Goal: Information Seeking & Learning: Compare options

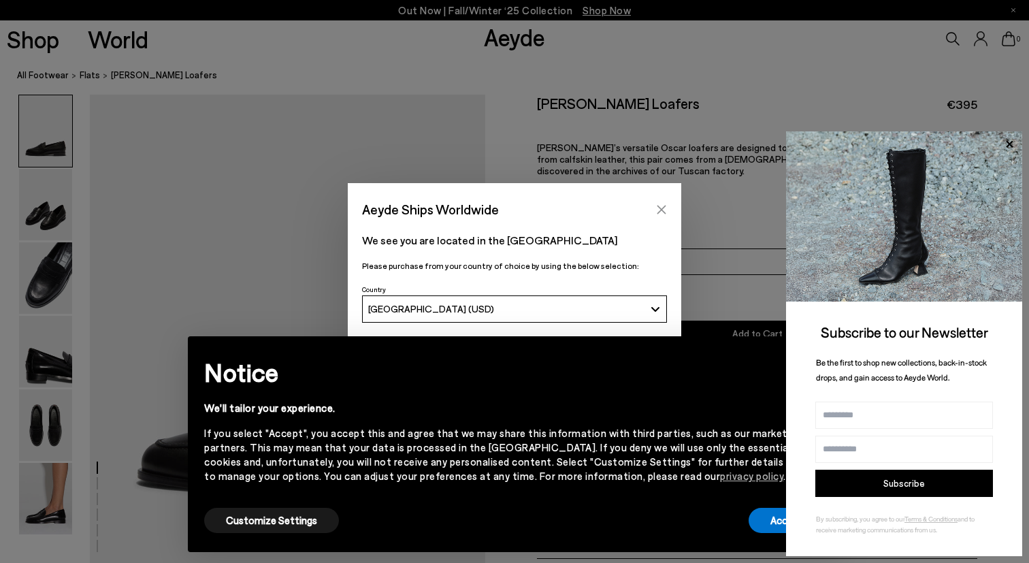
click at [669, 214] on button "Close" at bounding box center [661, 209] width 20 height 20
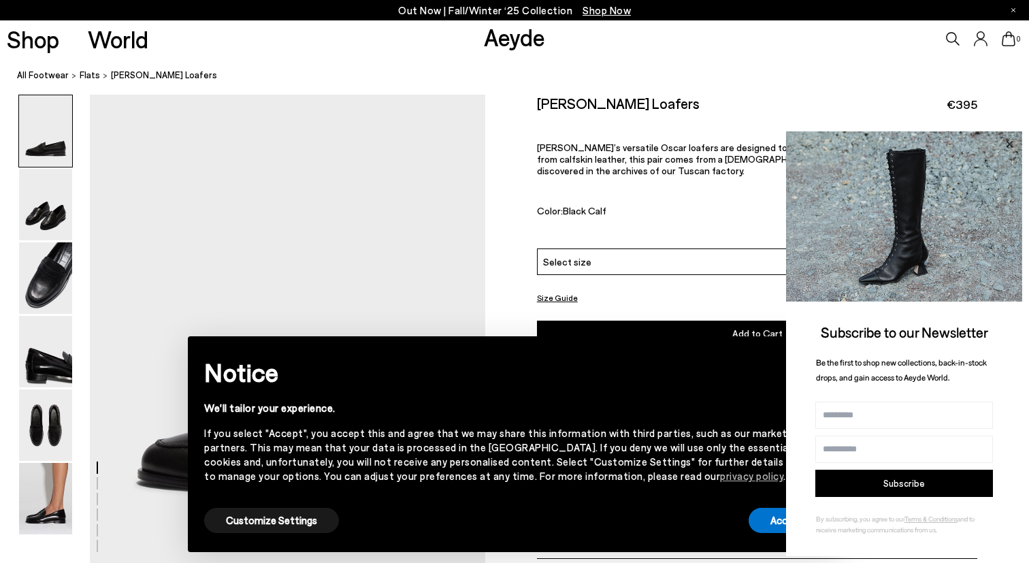
click at [1012, 146] on icon at bounding box center [1009, 144] width 18 height 18
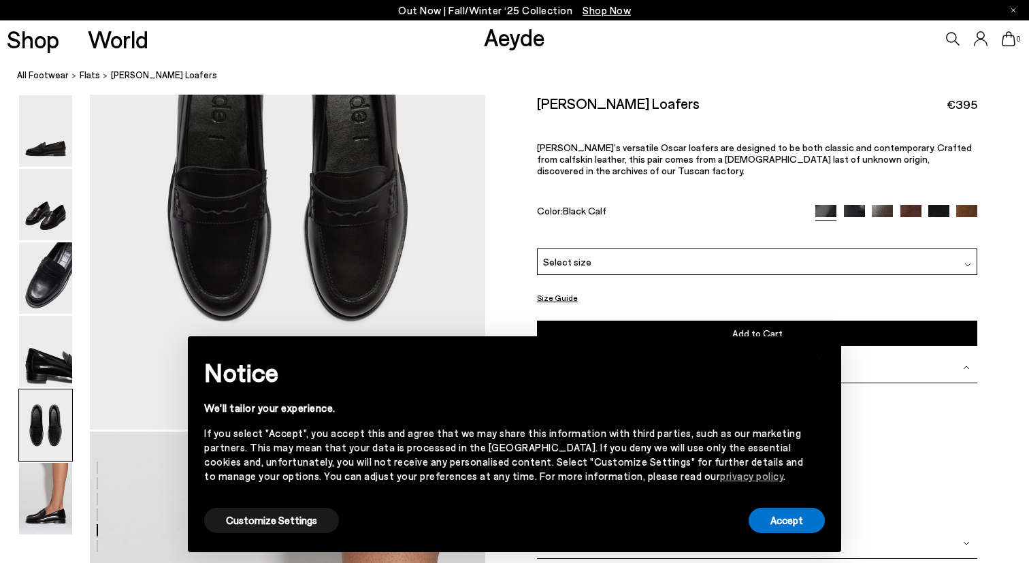
scroll to position [2227, 0]
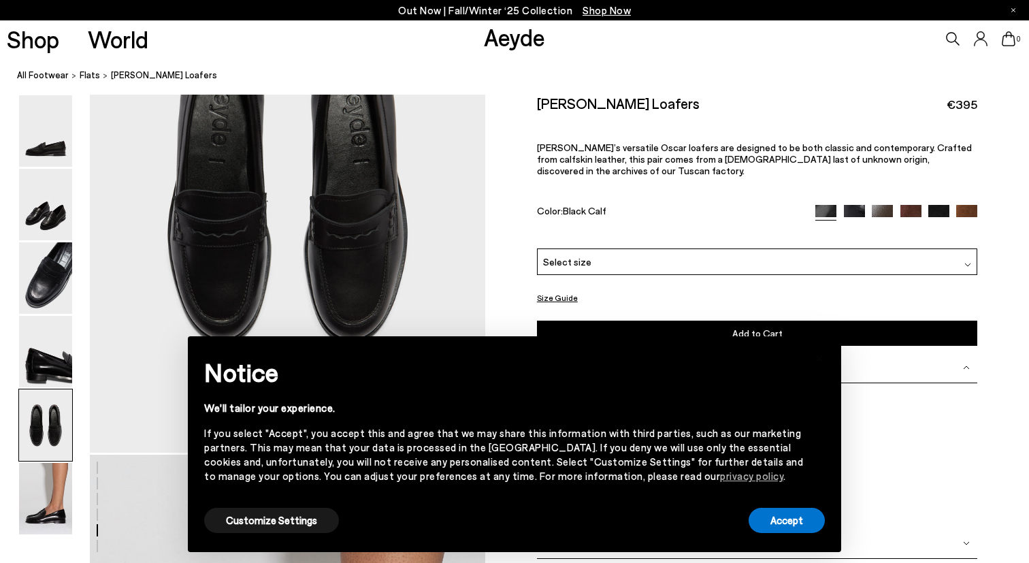
click at [848, 210] on img at bounding box center [854, 214] width 21 height 21
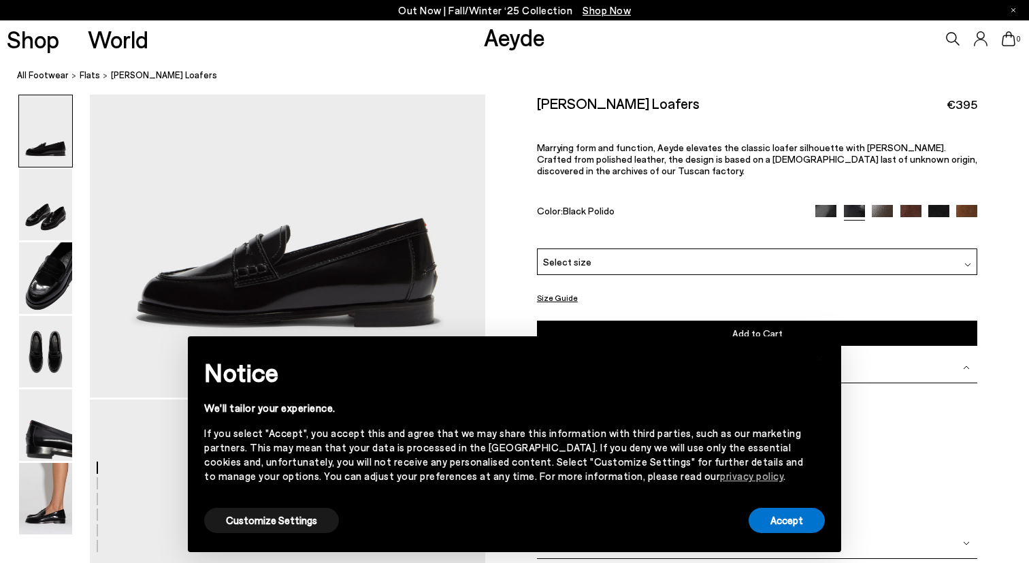
scroll to position [302, 0]
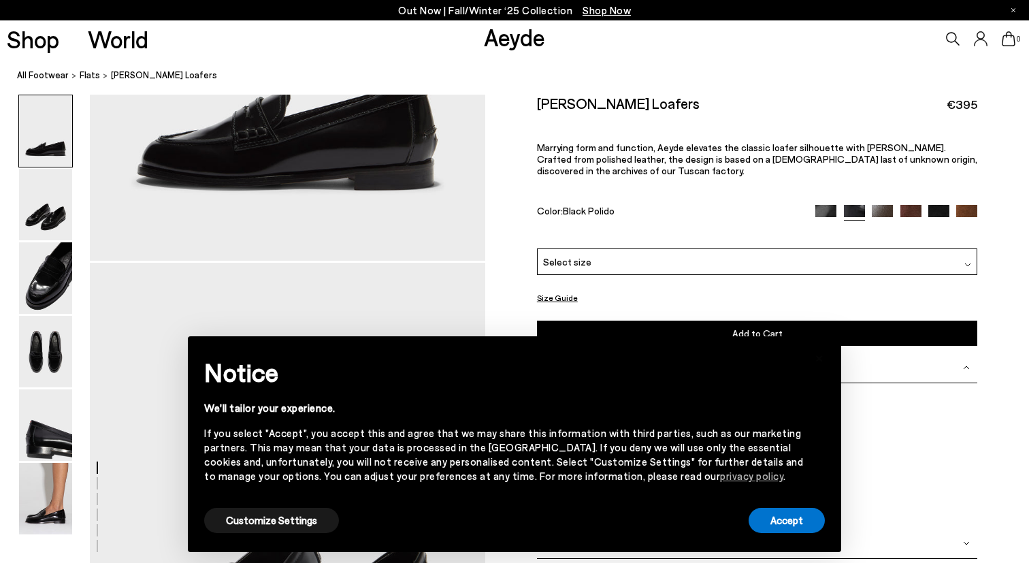
click at [827, 207] on img at bounding box center [825, 214] width 21 height 21
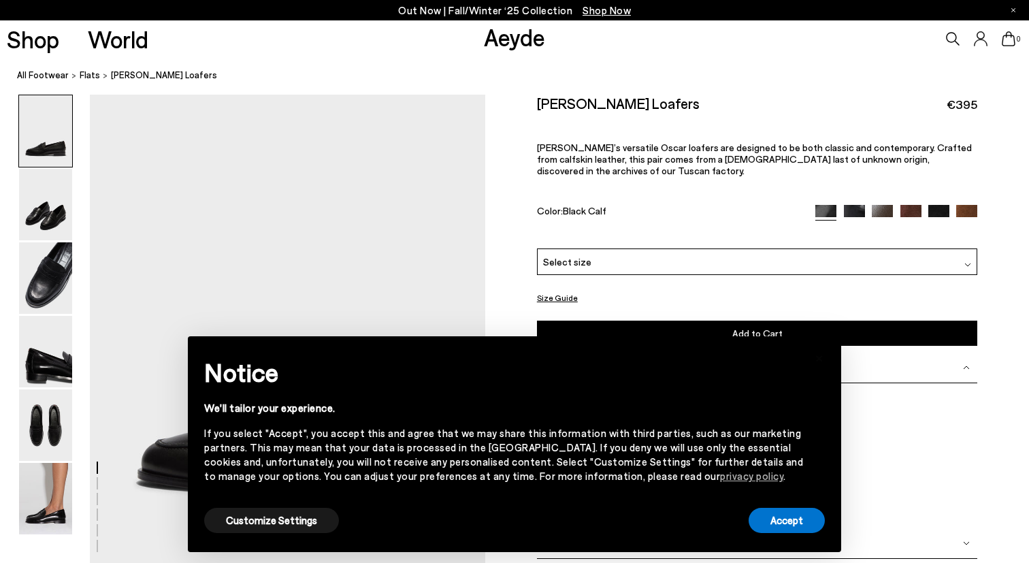
click at [941, 210] on img at bounding box center [938, 215] width 21 height 21
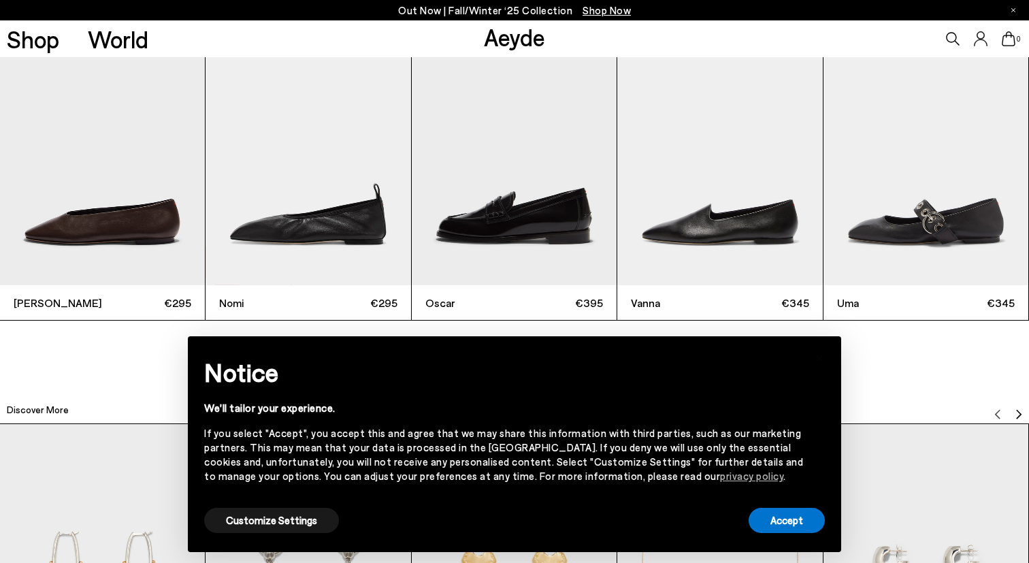
scroll to position [3313, 0]
